Goal: Transaction & Acquisition: Book appointment/travel/reservation

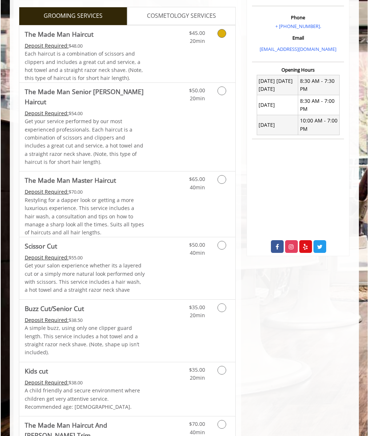
scroll to position [205, 0]
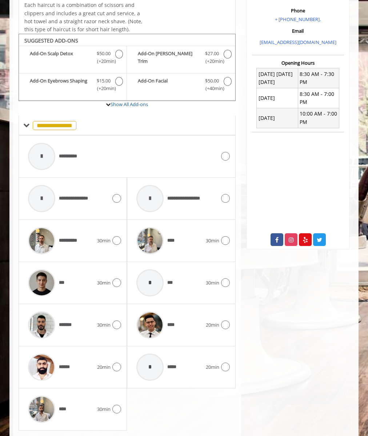
click at [224, 152] on icon at bounding box center [225, 156] width 9 height 9
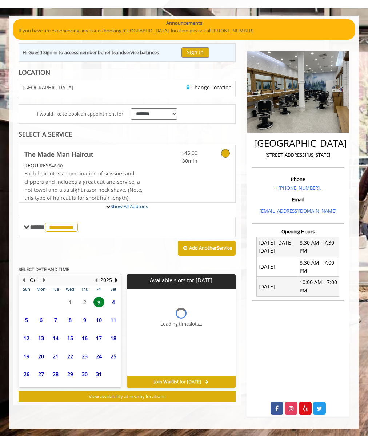
scroll to position [37, 0]
click at [113, 302] on span "4" at bounding box center [113, 302] width 11 height 11
click at [116, 280] on button "Next Year" at bounding box center [116, 280] width 6 height 8
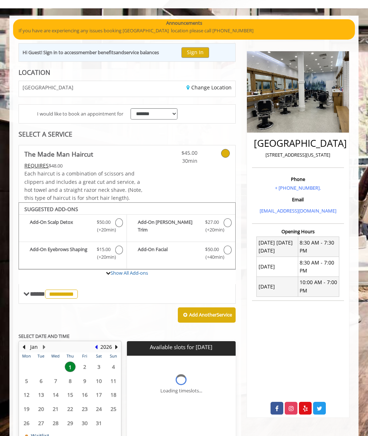
click at [96, 347] on button "Previous Year" at bounding box center [96, 347] width 6 height 8
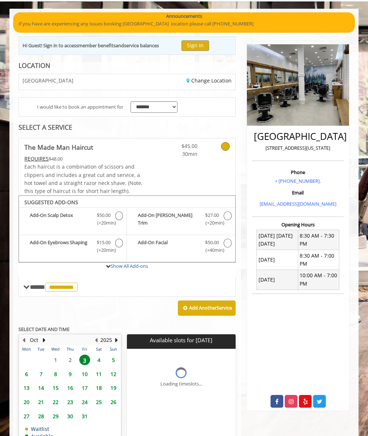
click at [99, 353] on td "4" at bounding box center [99, 360] width 15 height 14
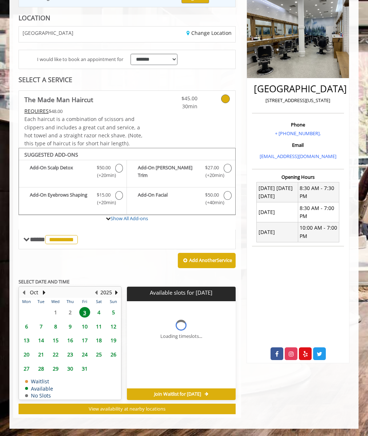
click at [99, 312] on span "4" at bounding box center [98, 312] width 11 height 11
